Goal: Find specific page/section: Find specific page/section

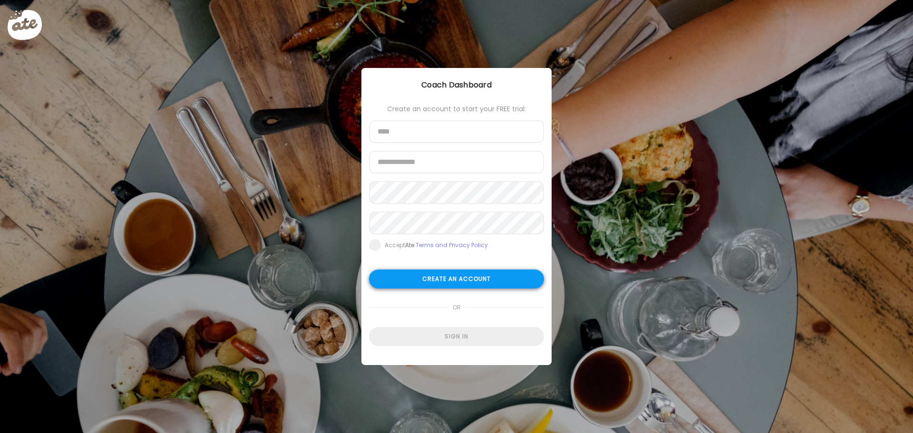
type input "**********"
click at [463, 278] on div "Create an account" at bounding box center [456, 279] width 175 height 19
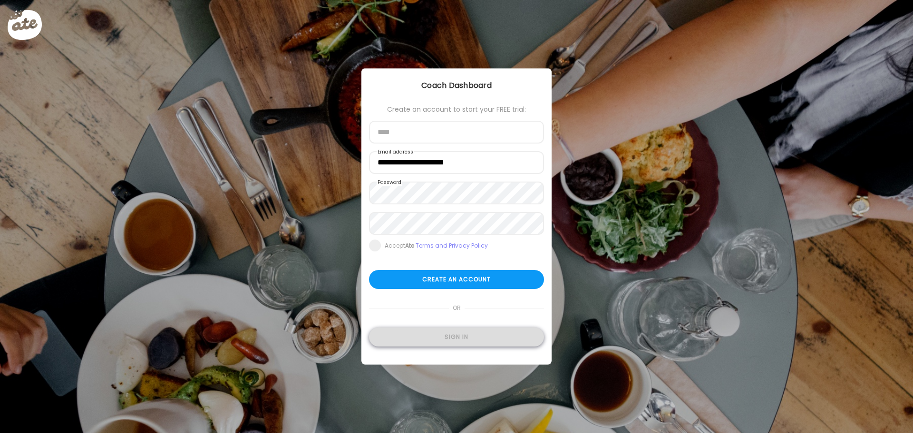
click at [460, 336] on div "Sign in" at bounding box center [456, 337] width 175 height 19
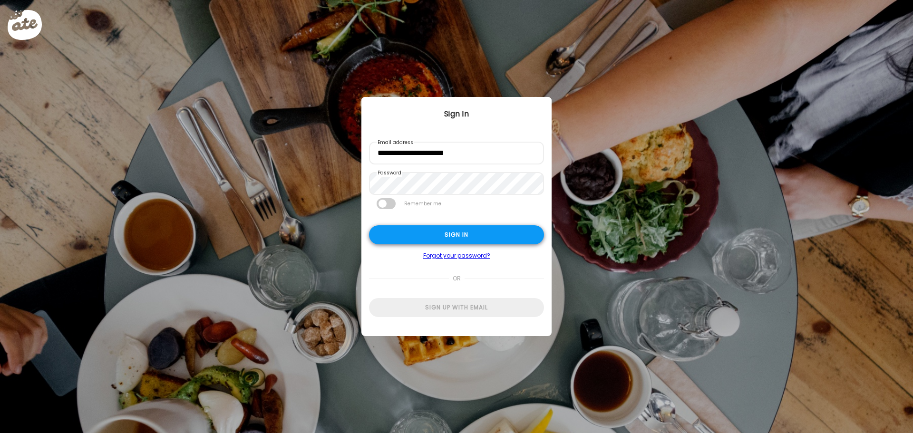
click at [476, 229] on div "Sign in" at bounding box center [456, 234] width 175 height 19
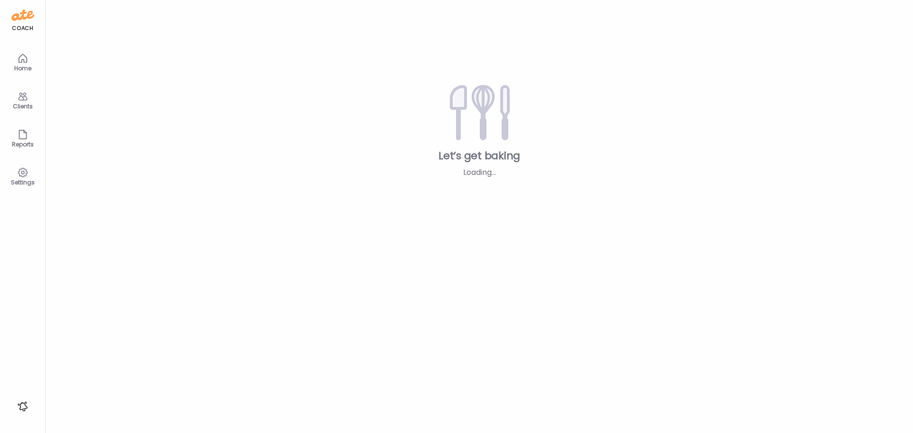
type input "**********"
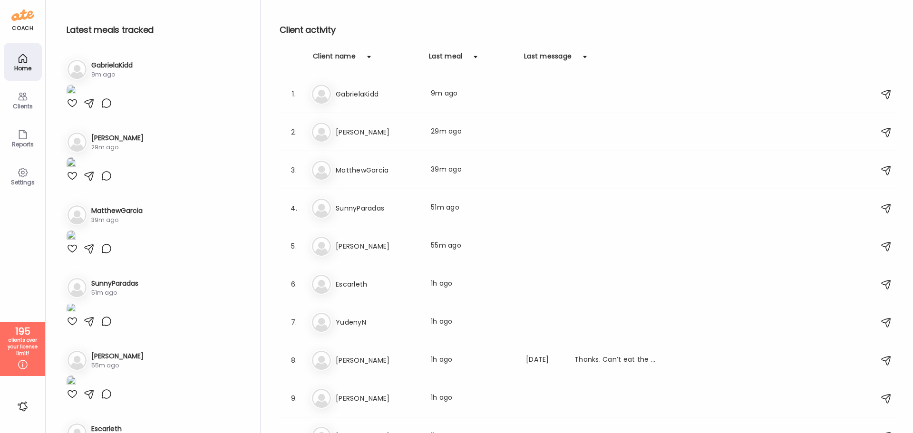
click at [339, 58] on div "Client name" at bounding box center [334, 58] width 43 height 15
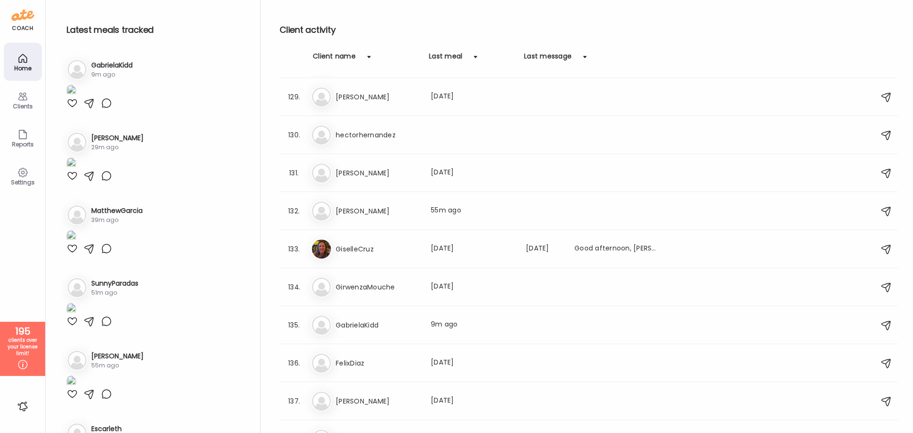
scroll to position [4868, 0]
click at [349, 211] on h3 "[PERSON_NAME]" at bounding box center [378, 210] width 84 height 11
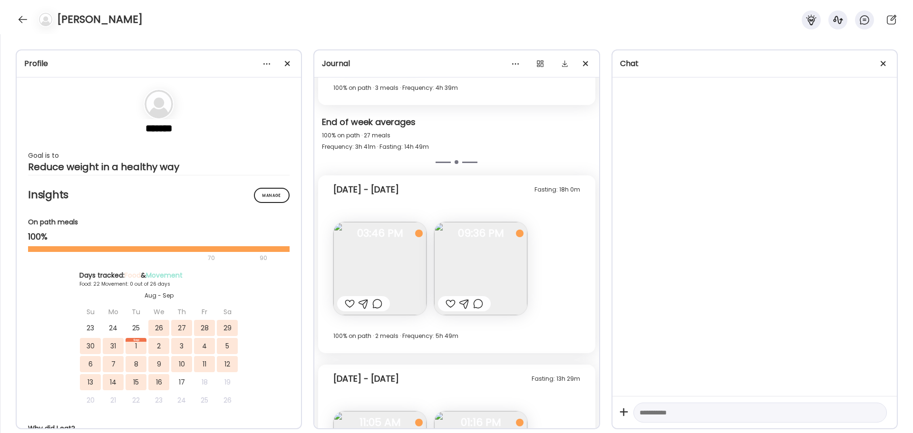
scroll to position [5624, 0]
click at [558, 196] on div "Fasting: 18h 0m [DATE] - [DATE]" at bounding box center [456, 192] width 246 height 30
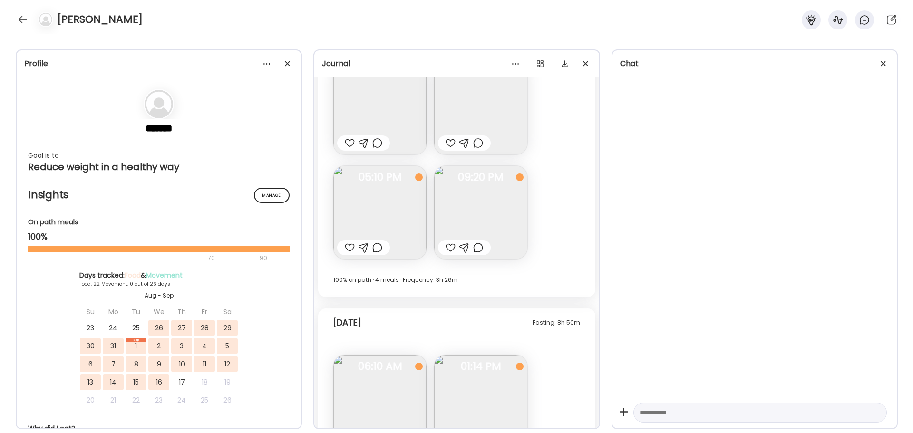
scroll to position [6330, 0]
